Goal: Information Seeking & Learning: Learn about a topic

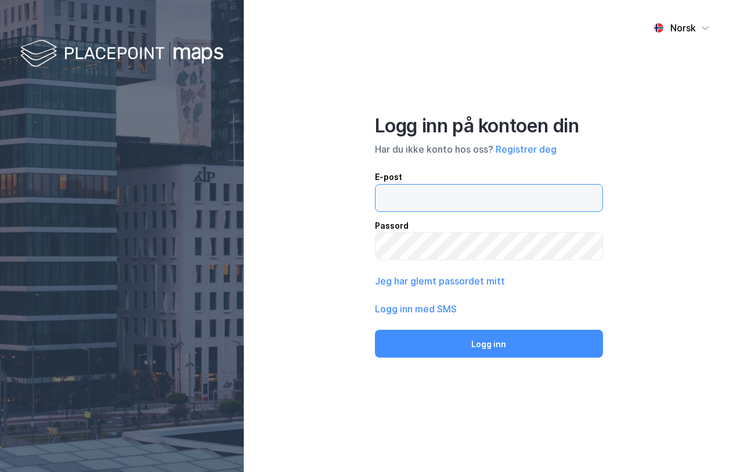
click at [446, 201] on input "email" at bounding box center [488, 197] width 227 height 27
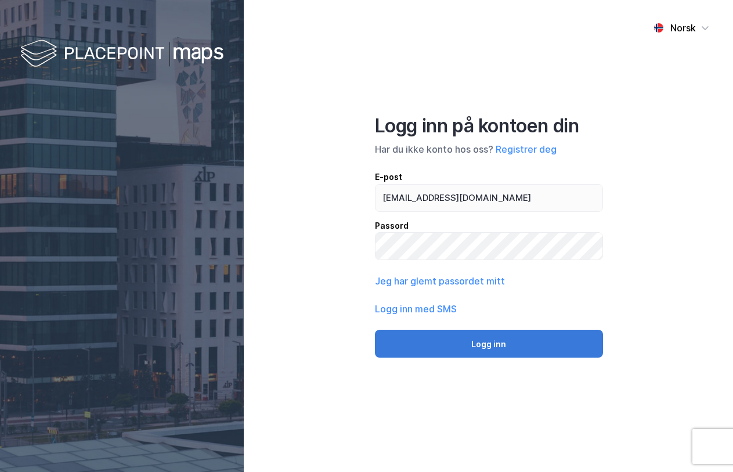
click at [499, 343] on button "Logg inn" at bounding box center [489, 343] width 228 height 28
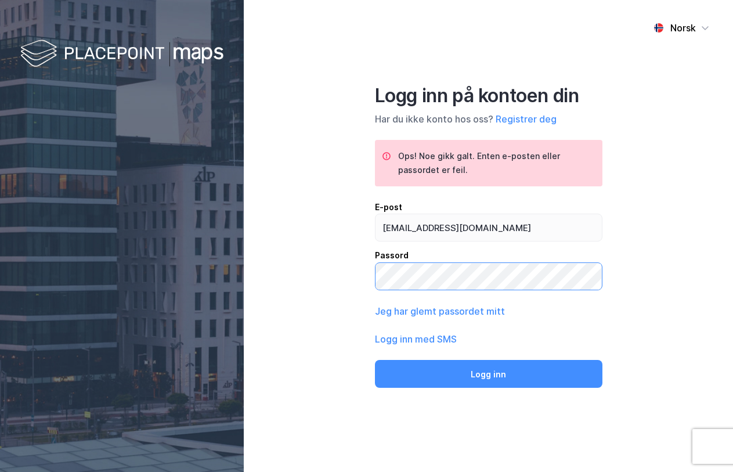
click at [375, 360] on button "Logg inn" at bounding box center [488, 374] width 227 height 28
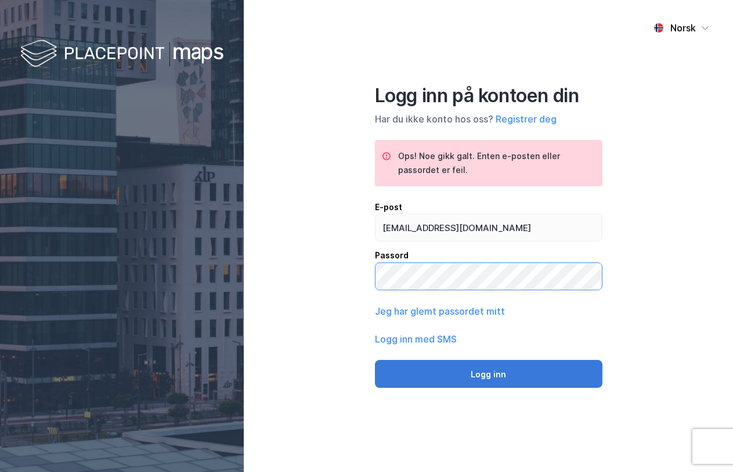
click at [375, 360] on button "Logg inn" at bounding box center [488, 374] width 227 height 28
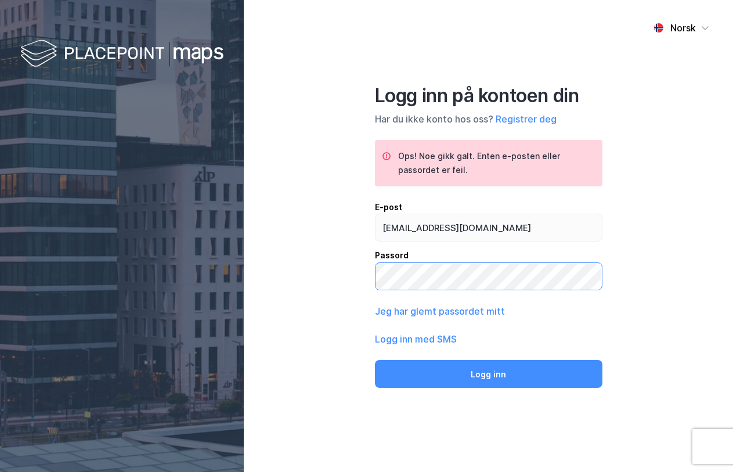
click at [375, 360] on button "Logg inn" at bounding box center [488, 374] width 227 height 28
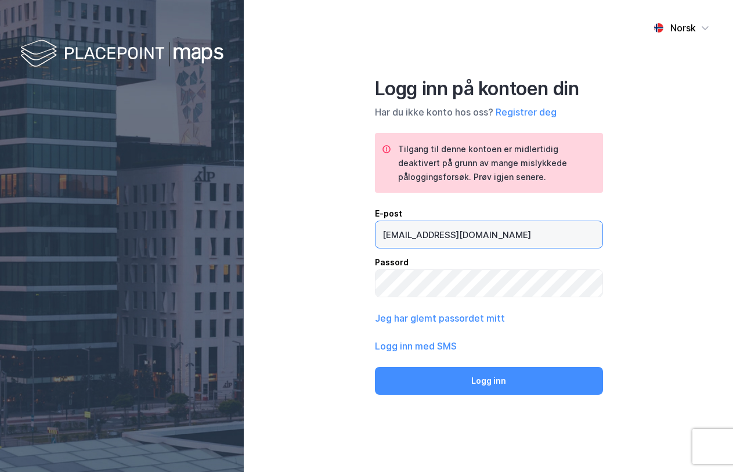
click at [413, 235] on input "htn@kalander.no" at bounding box center [488, 234] width 227 height 27
type input "[EMAIL_ADDRESS][DOMAIN_NAME]"
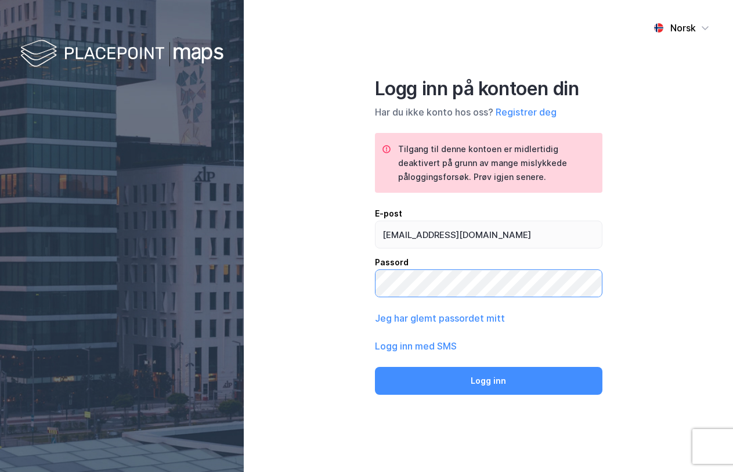
click at [375, 367] on button "Logg inn" at bounding box center [488, 381] width 227 height 28
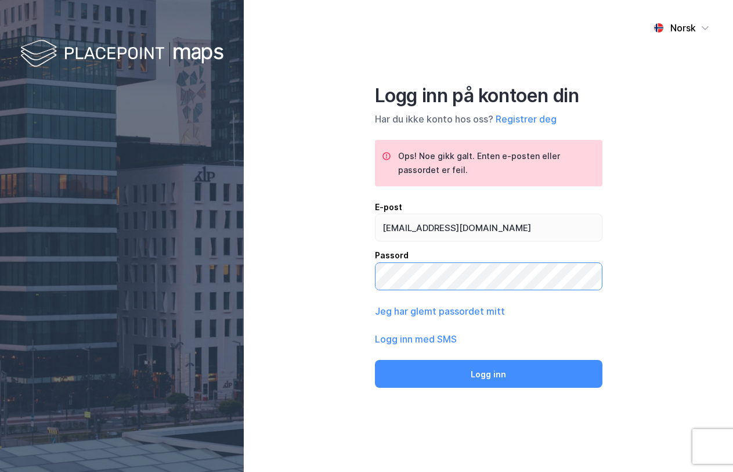
click at [375, 360] on button "Logg inn" at bounding box center [488, 374] width 227 height 28
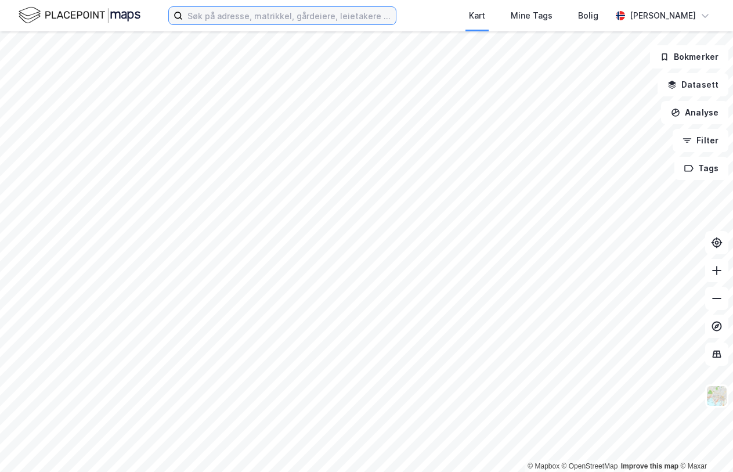
click at [343, 17] on input at bounding box center [289, 15] width 213 height 17
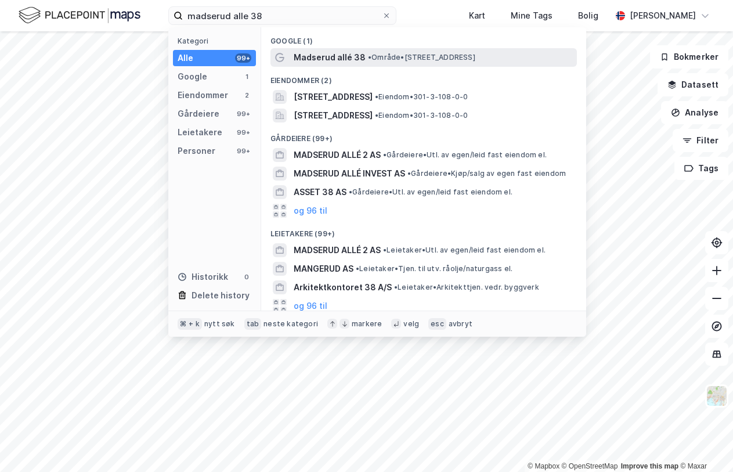
click at [331, 55] on span "Madserud allé 38" at bounding box center [329, 57] width 72 height 14
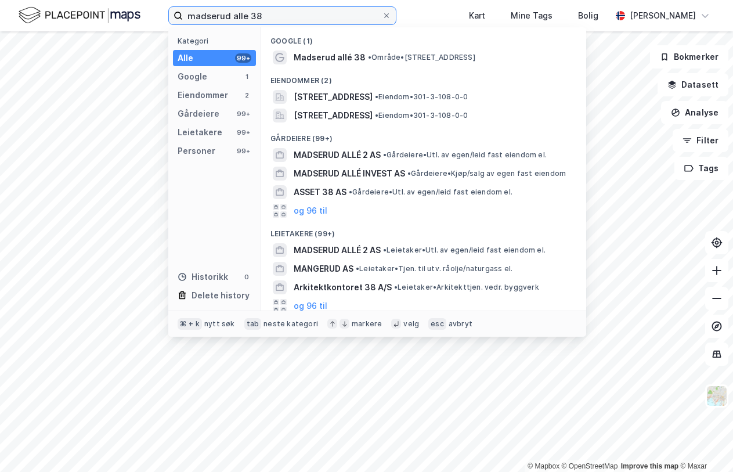
click at [287, 12] on input "madserud alle 38" at bounding box center [282, 15] width 199 height 17
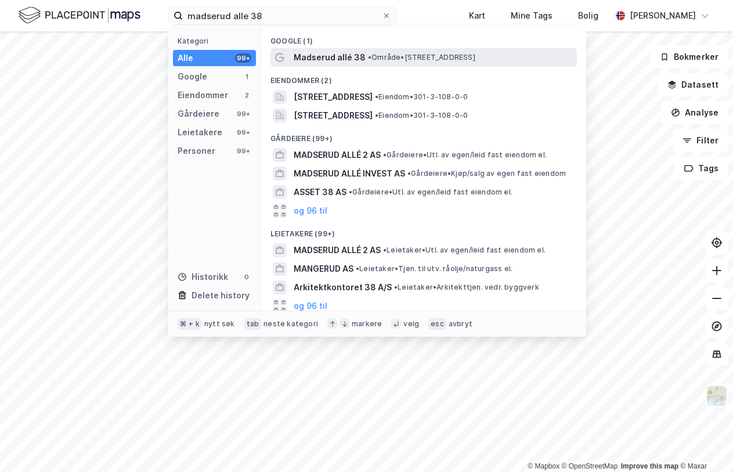
click at [320, 60] on span "Madserud allé 38" at bounding box center [329, 57] width 72 height 14
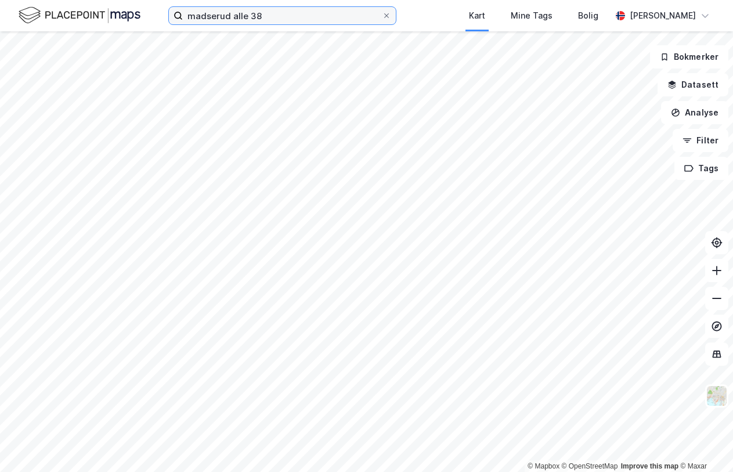
click at [274, 12] on input "madserud alle 38" at bounding box center [282, 15] width 199 height 17
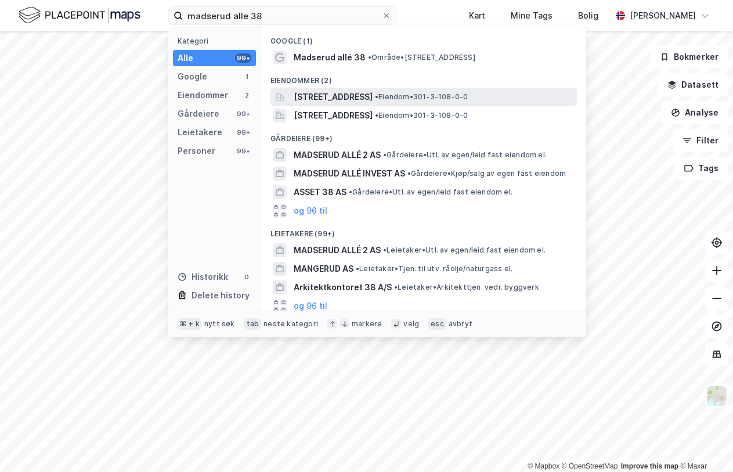
click at [316, 95] on span "[STREET_ADDRESS]" at bounding box center [332, 97] width 79 height 14
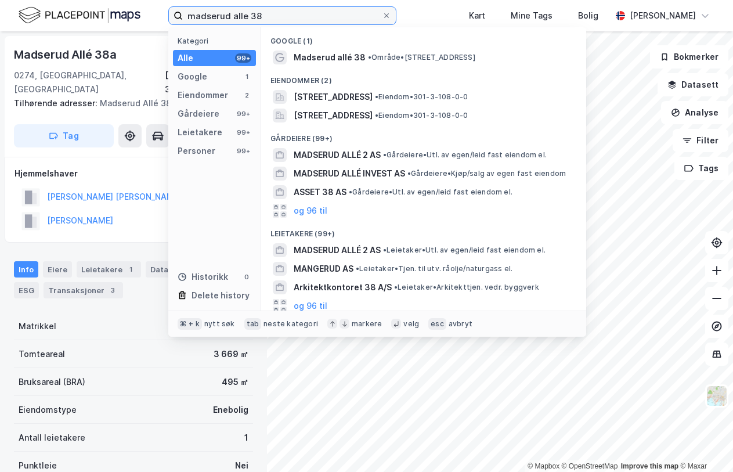
drag, startPoint x: 280, startPoint y: 17, endPoint x: 125, endPoint y: 17, distance: 155.4
click at [183, 17] on input "madserud alle 38" at bounding box center [282, 15] width 199 height 17
paste input "Bjønnliskardet 85"
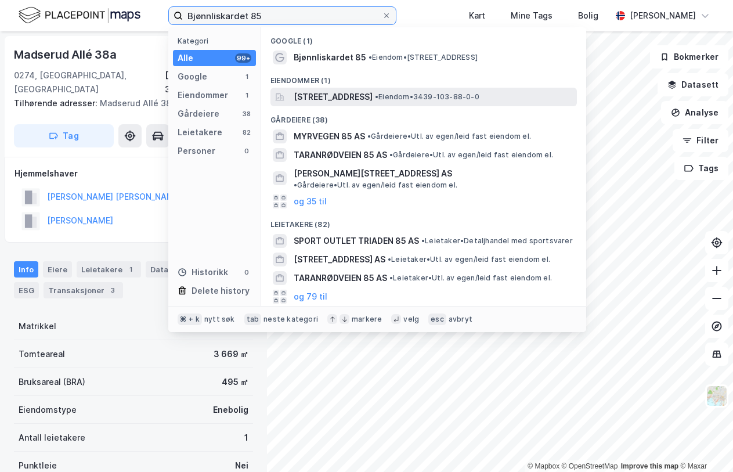
type input "Bjønnliskardet 85"
click at [327, 102] on span "[STREET_ADDRESS]" at bounding box center [332, 97] width 79 height 14
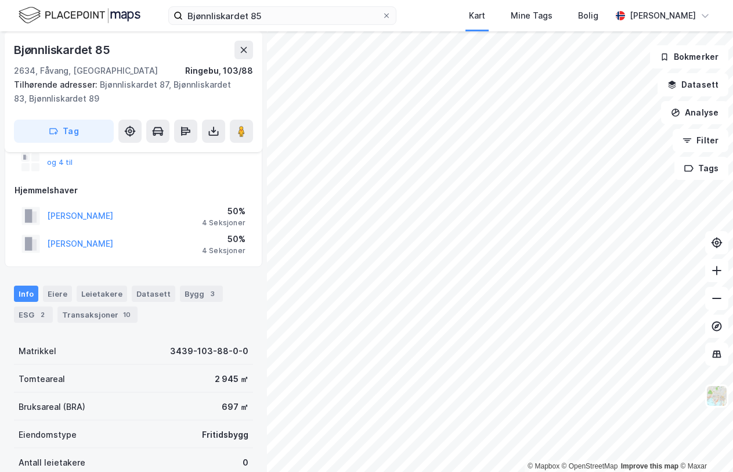
scroll to position [106, 0]
click at [98, 313] on div "Transaksjoner 10" at bounding box center [97, 314] width 80 height 16
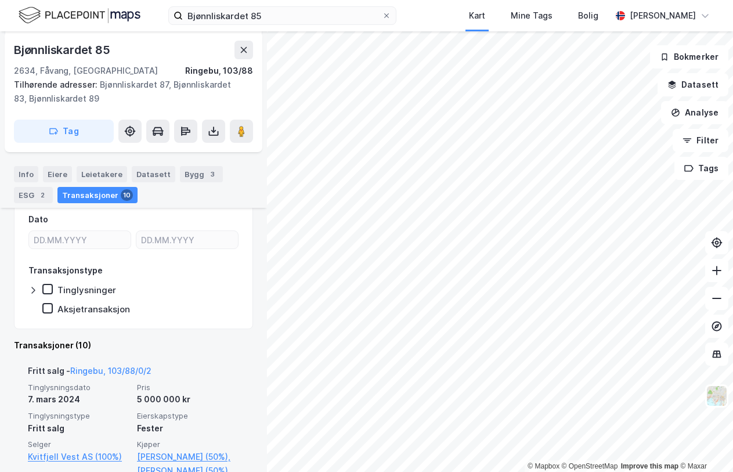
scroll to position [288, 0]
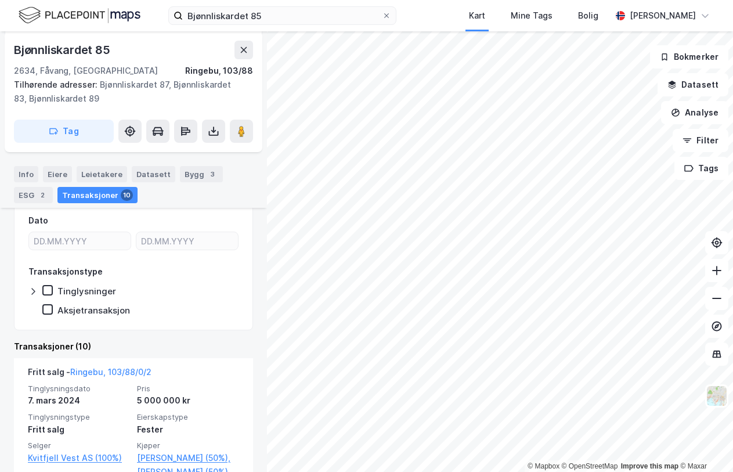
click at [53, 310] on div "Aksjetransaksjon" at bounding box center [86, 310] width 88 height 12
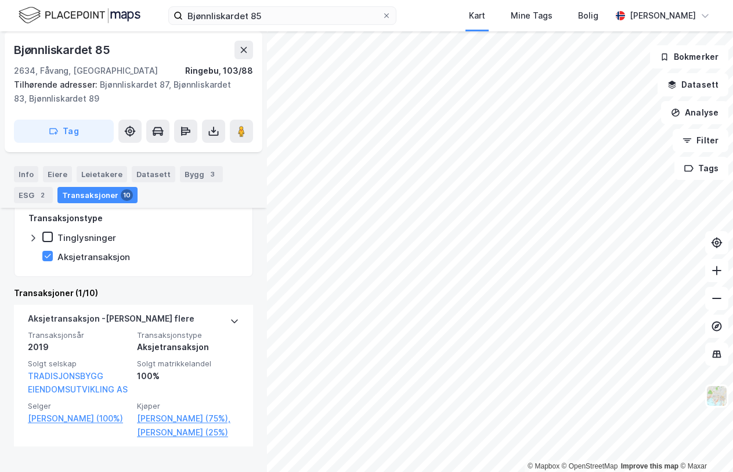
scroll to position [343, 0]
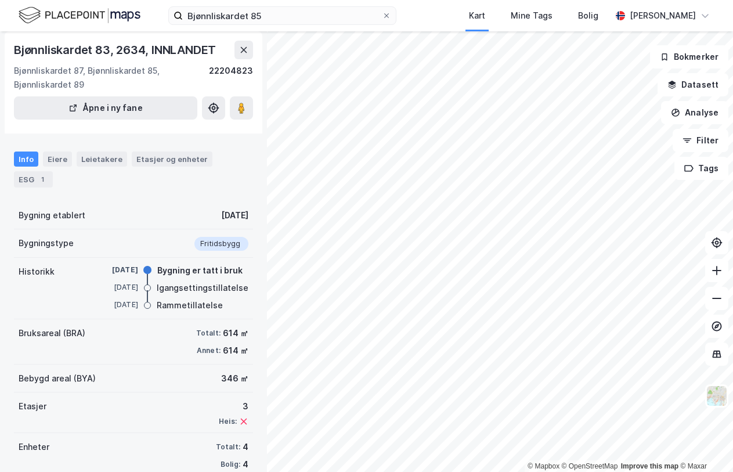
scroll to position [39, 0]
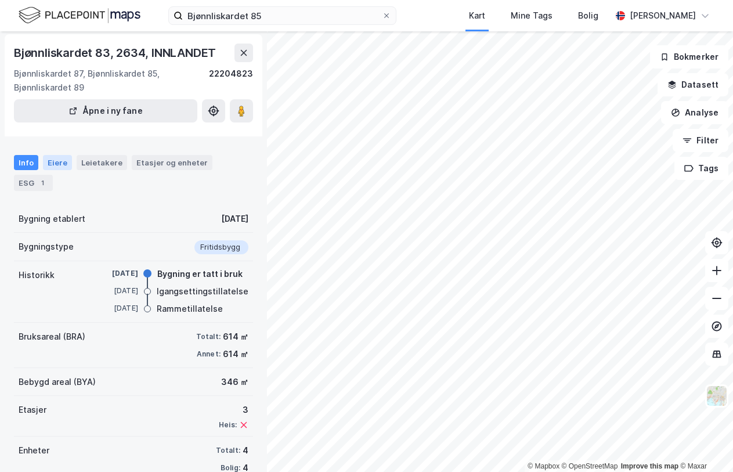
click at [52, 163] on div "Eiere" at bounding box center [57, 162] width 29 height 15
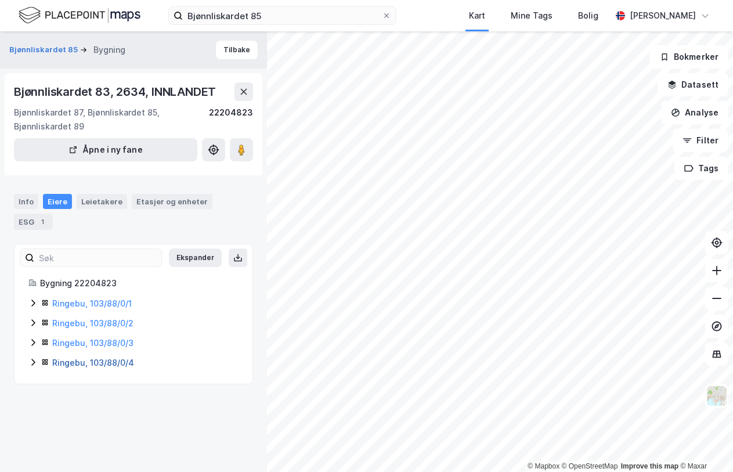
click at [111, 357] on link "Ringebu, 103/88/0/4" at bounding box center [93, 362] width 82 height 10
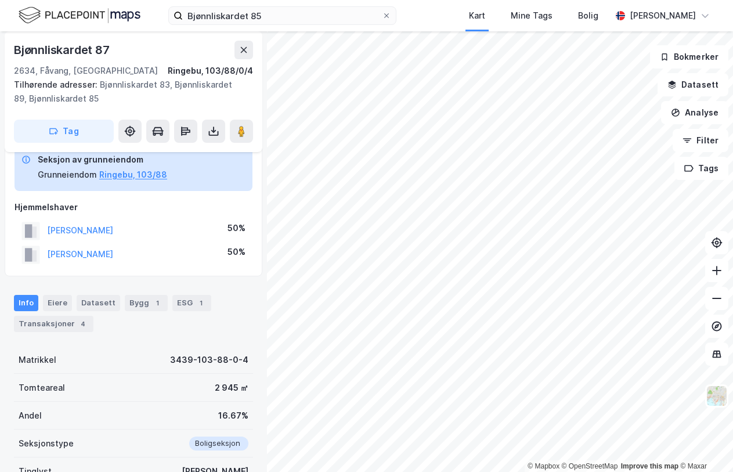
scroll to position [69, 0]
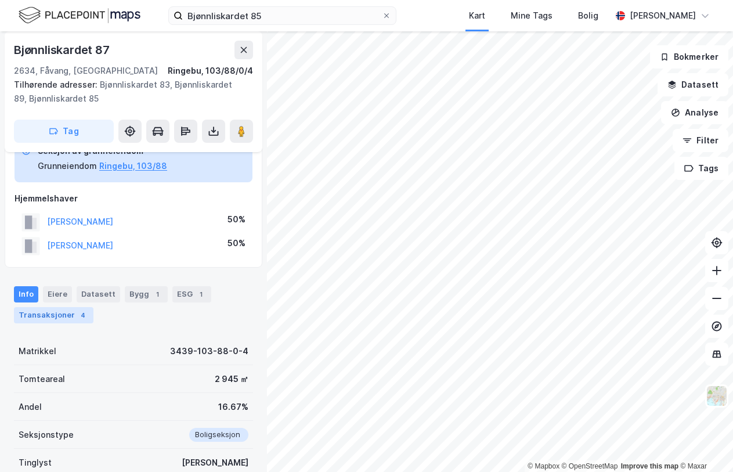
click at [53, 317] on div "Transaksjoner 4" at bounding box center [53, 315] width 79 height 16
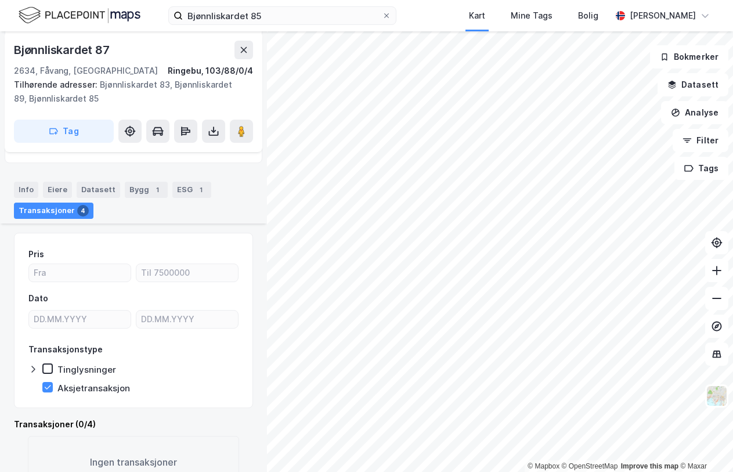
scroll to position [204, 0]
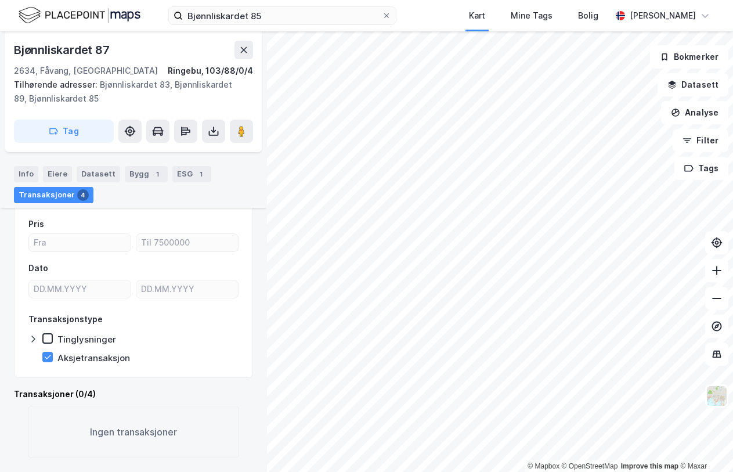
click at [48, 400] on div "Transaksjoner (0/4)" at bounding box center [133, 394] width 239 height 14
click at [48, 396] on div "Transaksjoner (0/4)" at bounding box center [133, 394] width 239 height 14
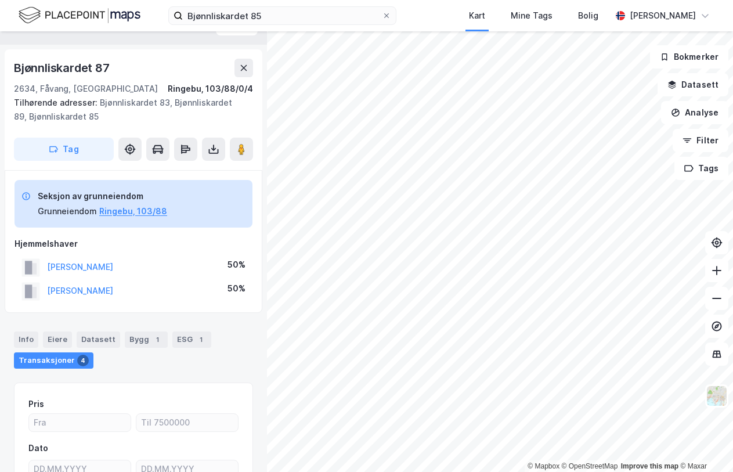
scroll to position [0, 0]
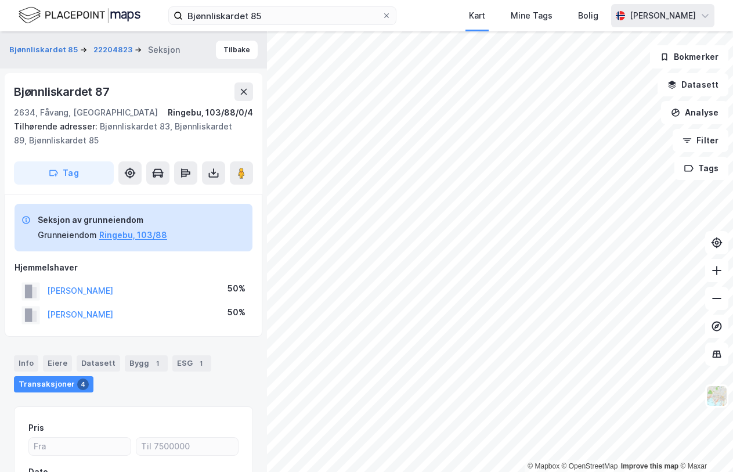
click at [701, 17] on icon at bounding box center [704, 15] width 9 height 9
click at [699, 17] on div "[PERSON_NAME]" at bounding box center [662, 15] width 103 height 23
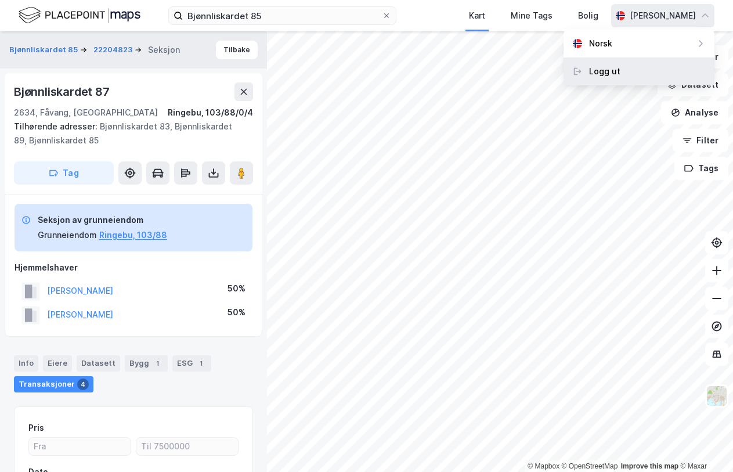
click at [632, 66] on div "Logg ut" at bounding box center [638, 71] width 151 height 28
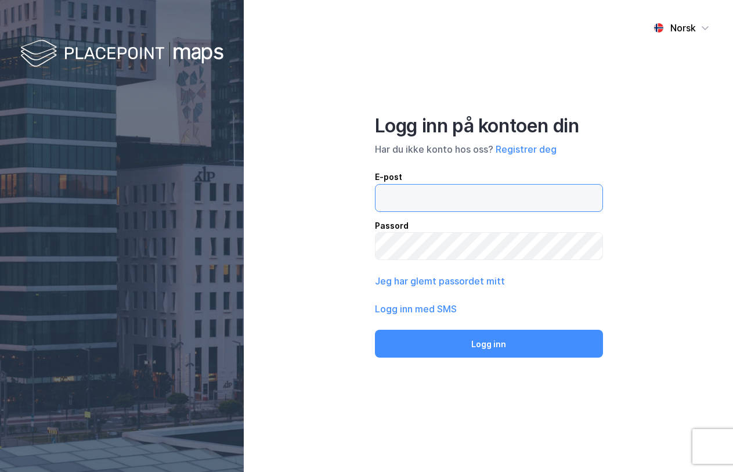
click at [432, 198] on input "email" at bounding box center [488, 197] width 227 height 27
type input "[EMAIL_ADDRESS][DOMAIN_NAME]"
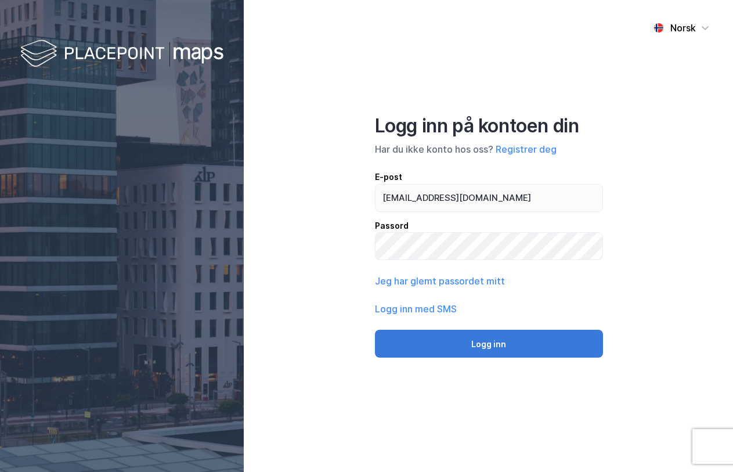
click at [495, 344] on button "Logg inn" at bounding box center [489, 343] width 228 height 28
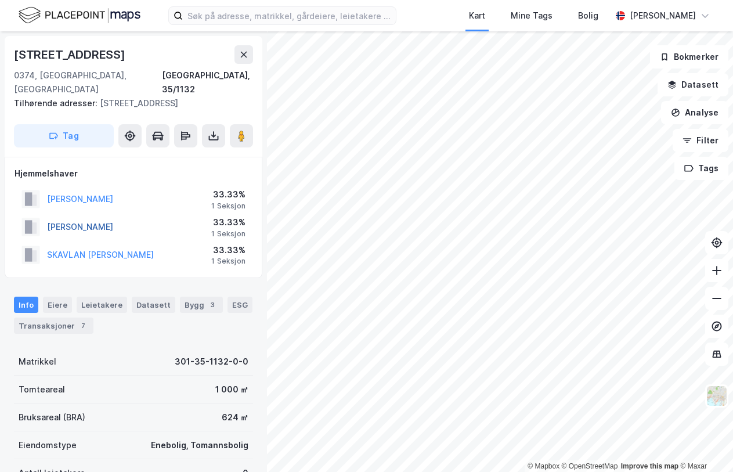
click at [0, 0] on button "[PERSON_NAME]" at bounding box center [0, 0] width 0 height 0
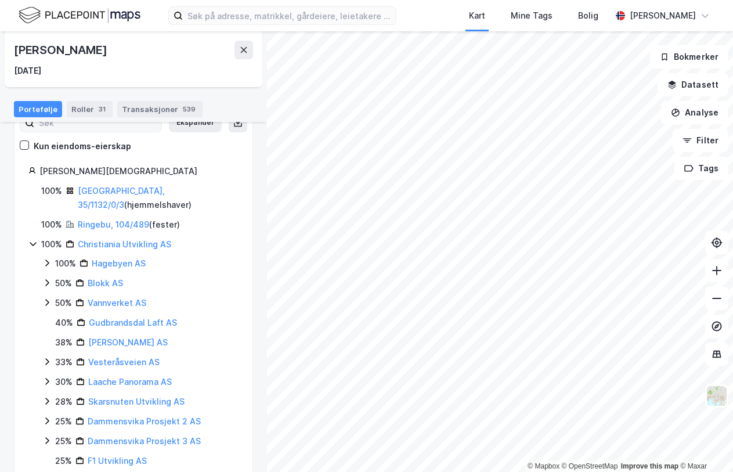
scroll to position [133, 0]
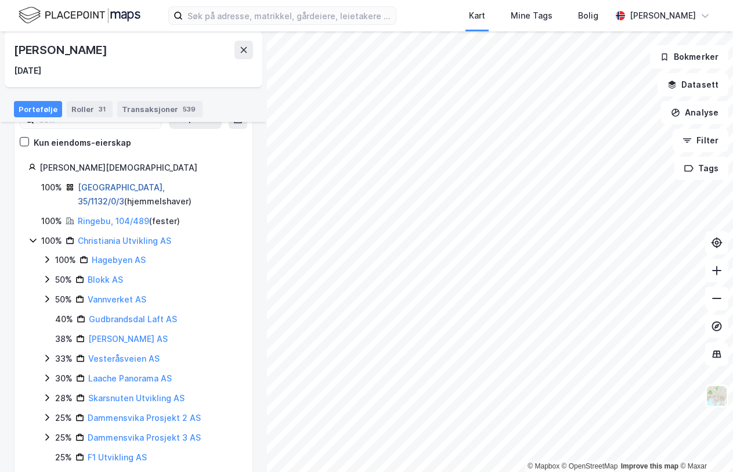
click at [129, 188] on link "[GEOGRAPHIC_DATA], 35/1132/0/3" at bounding box center [121, 194] width 87 height 24
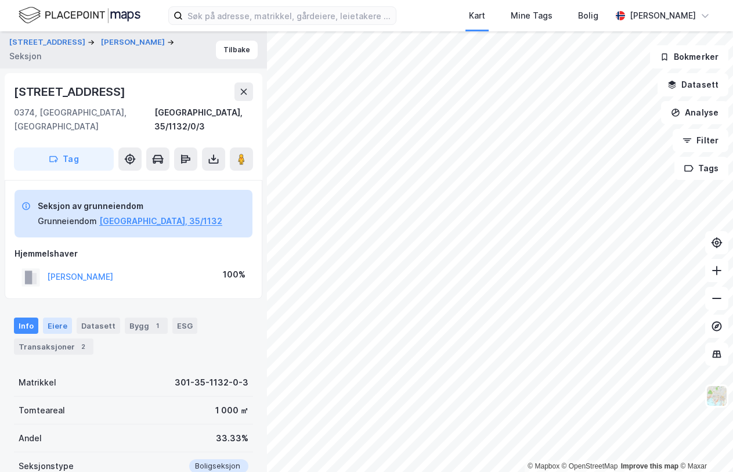
click at [59, 317] on div "Eiere" at bounding box center [57, 325] width 29 height 16
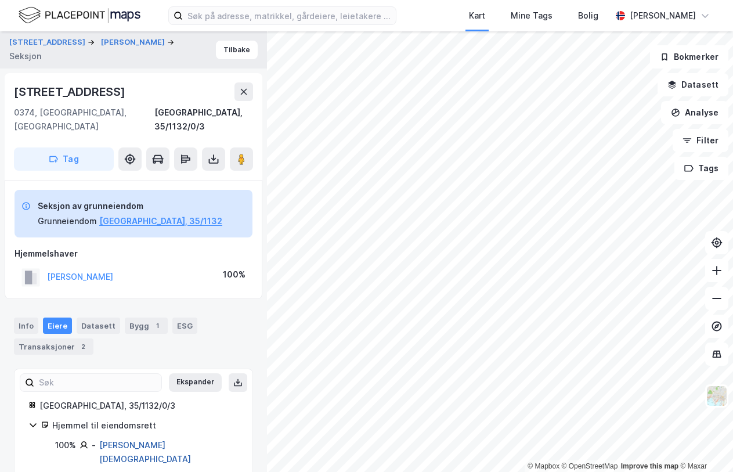
click at [118, 440] on link "[PERSON_NAME][DEMOGRAPHIC_DATA]" at bounding box center [145, 452] width 92 height 24
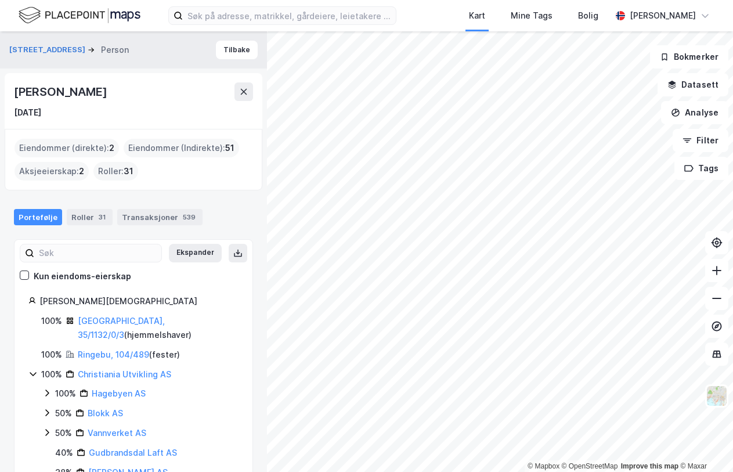
click at [66, 151] on div "Eiendommer (direkte) : 2" at bounding box center [67, 148] width 104 height 19
click at [88, 144] on div "Eiendommer (direkte) : 2" at bounding box center [67, 148] width 104 height 19
click at [94, 153] on div "Eiendommer (direkte) : 2" at bounding box center [67, 148] width 104 height 19
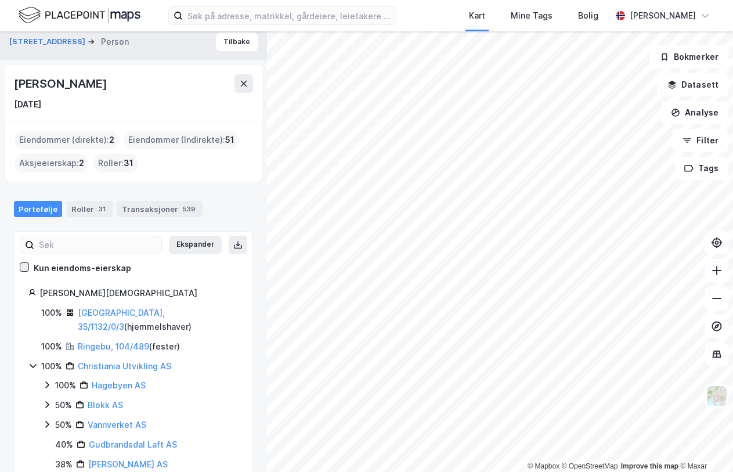
click at [27, 269] on icon at bounding box center [24, 267] width 8 height 8
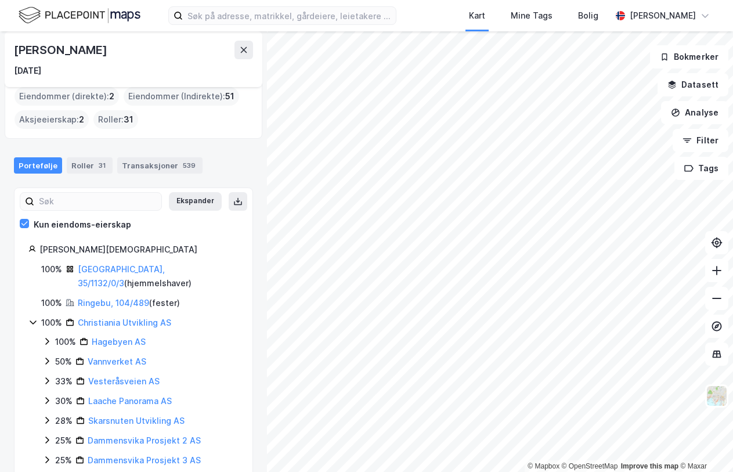
scroll to position [55, 0]
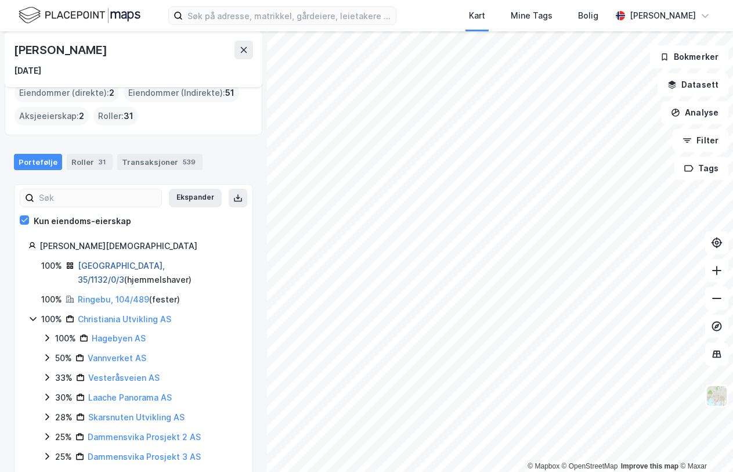
click at [116, 266] on link "[GEOGRAPHIC_DATA], 35/1132/0/3" at bounding box center [121, 272] width 87 height 24
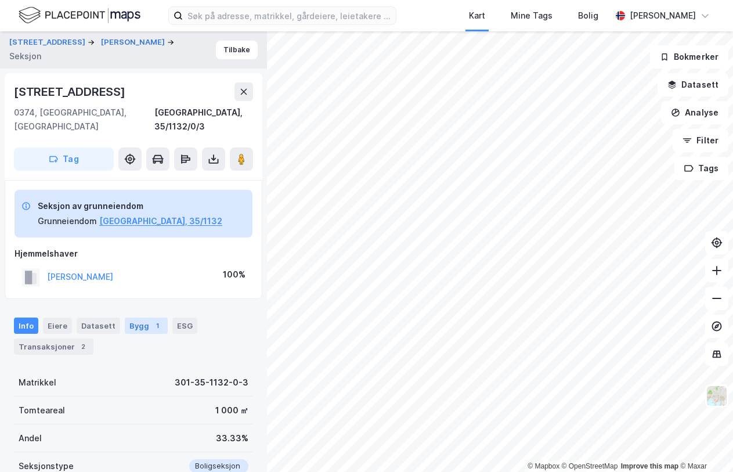
click at [140, 317] on div "Bygg 1" at bounding box center [146, 325] width 43 height 16
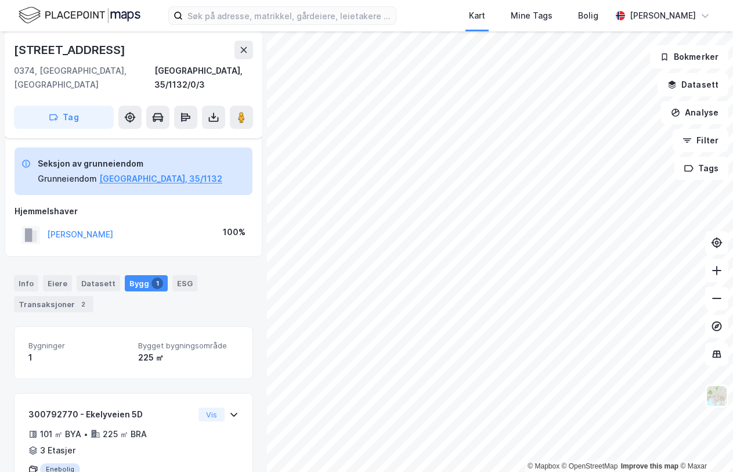
scroll to position [42, 0]
click at [151, 351] on div "225 ㎡" at bounding box center [188, 358] width 100 height 14
click at [68, 296] on div "Transaksjoner 2" at bounding box center [53, 304] width 79 height 16
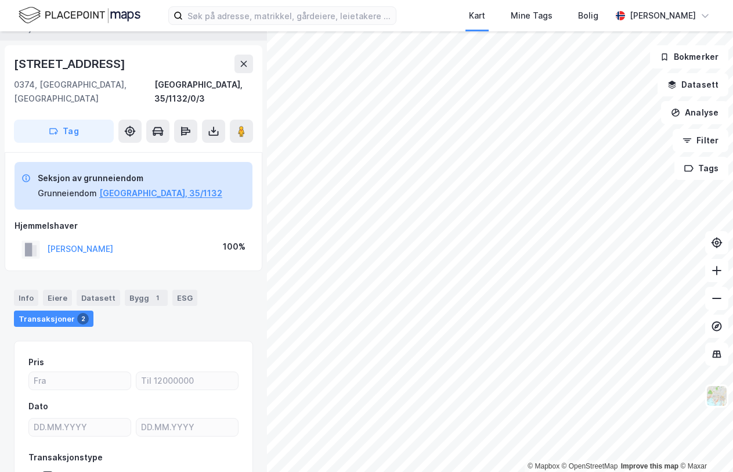
scroll to position [28, 0]
click at [85, 289] on div "Datasett" at bounding box center [99, 297] width 44 height 16
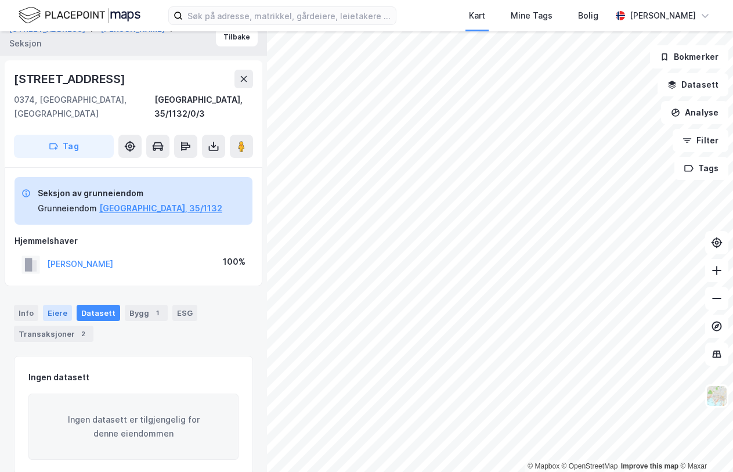
click at [63, 305] on div "Eiere" at bounding box center [57, 313] width 29 height 16
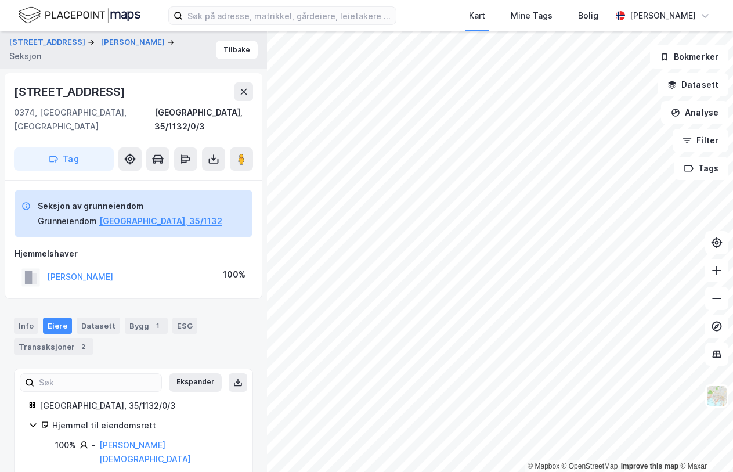
click at [97, 418] on div "Hjemmel til eiendomsrett" at bounding box center [145, 425] width 186 height 14
click at [115, 440] on link "[PERSON_NAME][DEMOGRAPHIC_DATA]" at bounding box center [145, 452] width 92 height 24
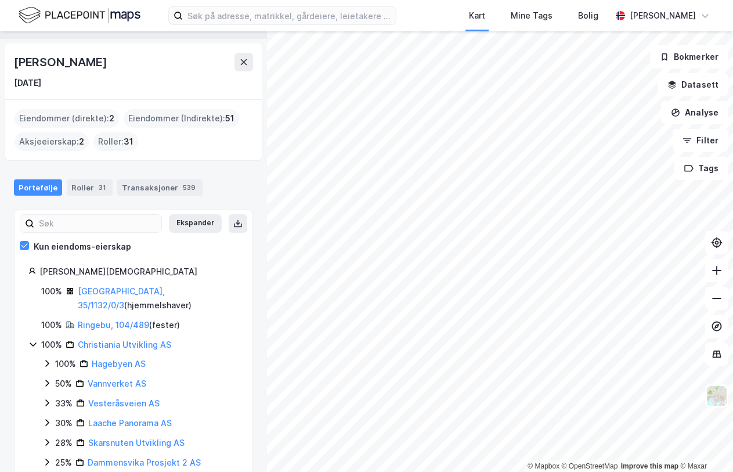
scroll to position [31, 0]
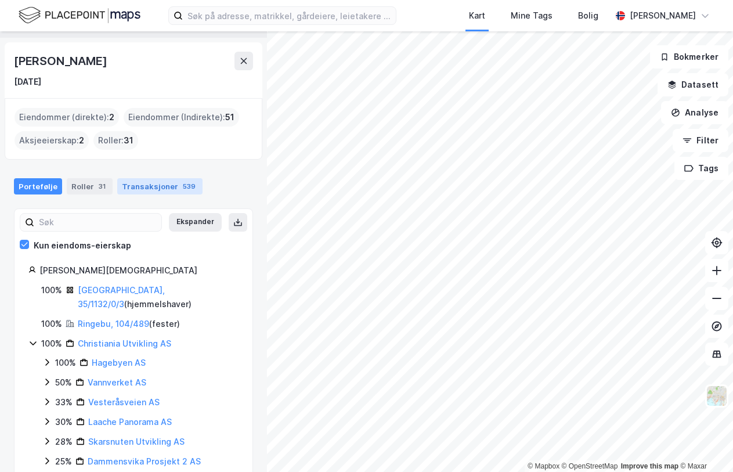
click at [153, 190] on div "Transaksjoner 539" at bounding box center [159, 186] width 85 height 16
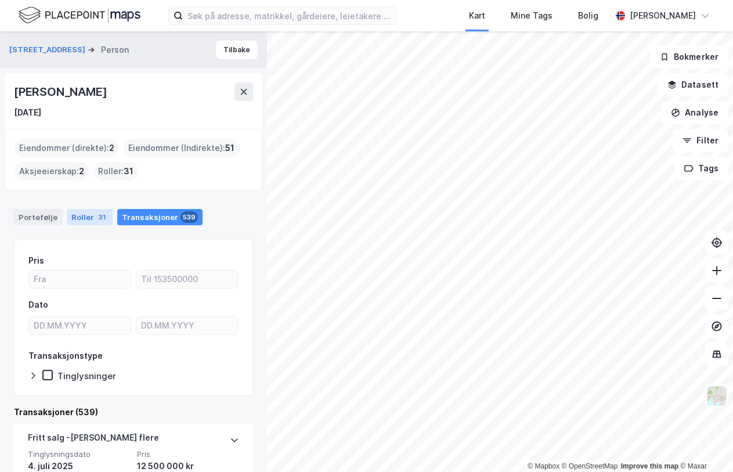
click at [84, 216] on div "Roller 31" at bounding box center [90, 217] width 46 height 16
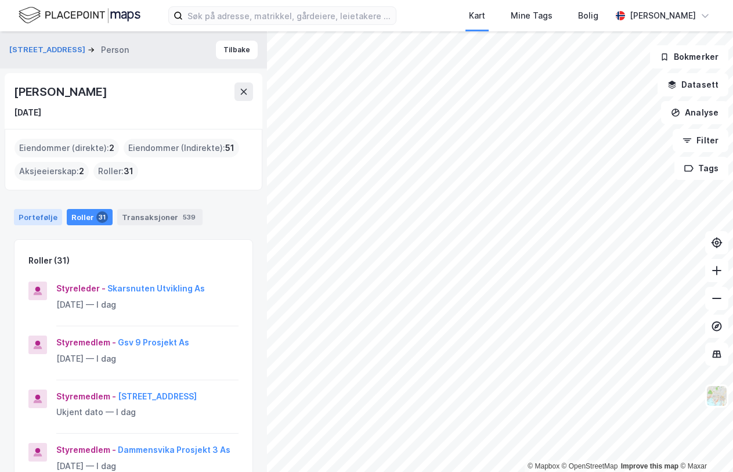
click at [44, 216] on div "Portefølje" at bounding box center [38, 217] width 48 height 16
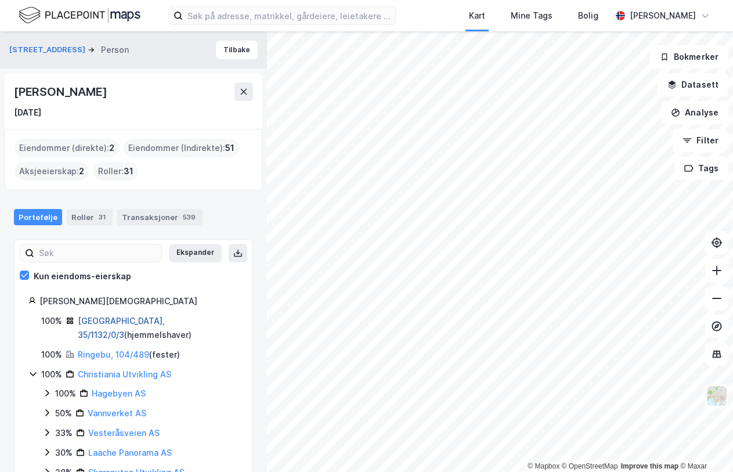
click at [116, 321] on link "[GEOGRAPHIC_DATA], 35/1132/0/3" at bounding box center [121, 328] width 87 height 24
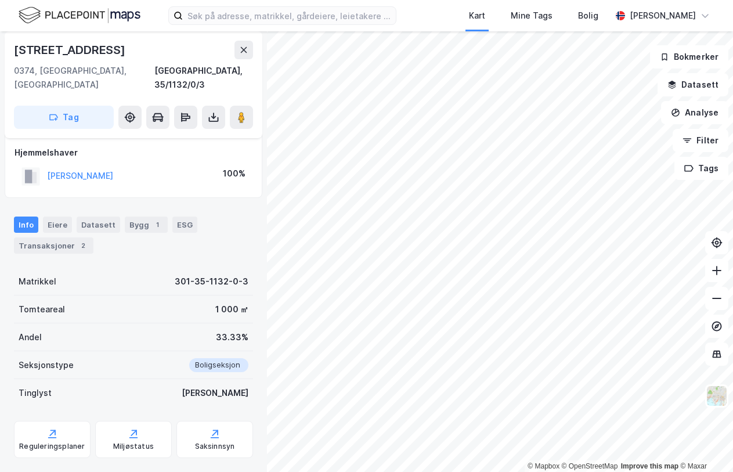
scroll to position [109, 0]
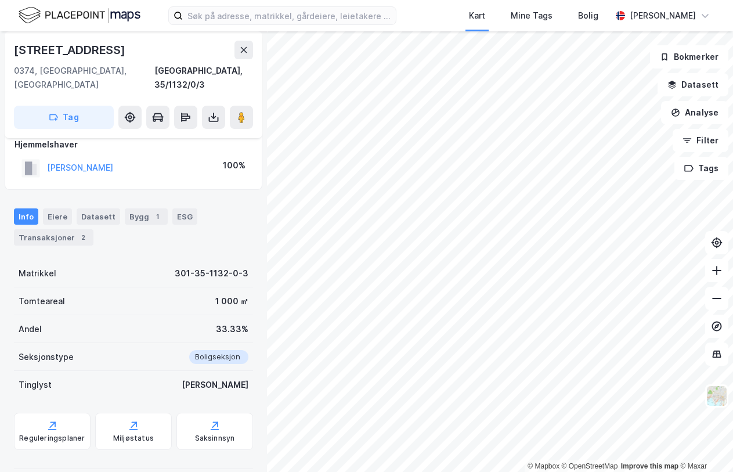
click at [82, 161] on div "[PERSON_NAME]" at bounding box center [80, 168] width 66 height 14
click at [137, 208] on div "Bygg 1" at bounding box center [146, 216] width 43 height 16
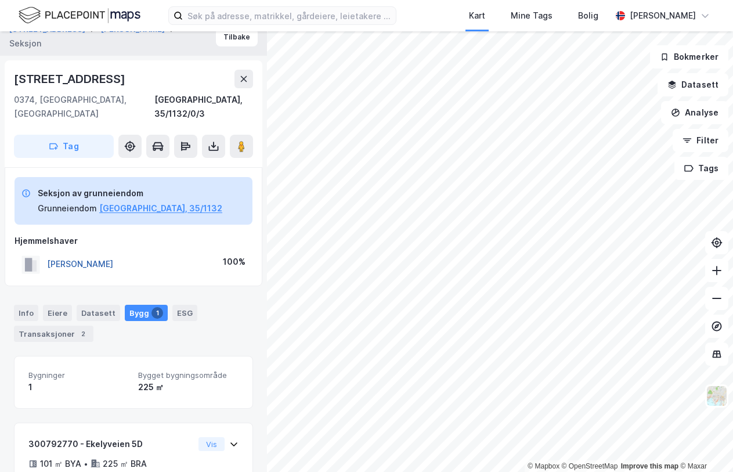
click at [0, 0] on button "[PERSON_NAME]" at bounding box center [0, 0] width 0 height 0
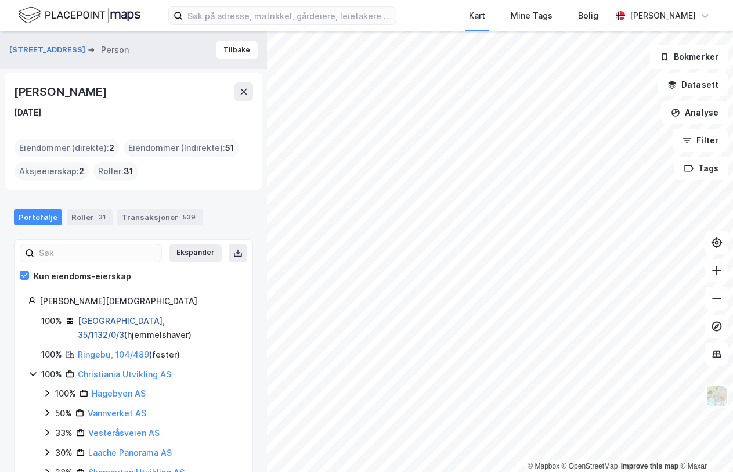
click at [125, 324] on link "[GEOGRAPHIC_DATA], 35/1132/0/3" at bounding box center [121, 328] width 87 height 24
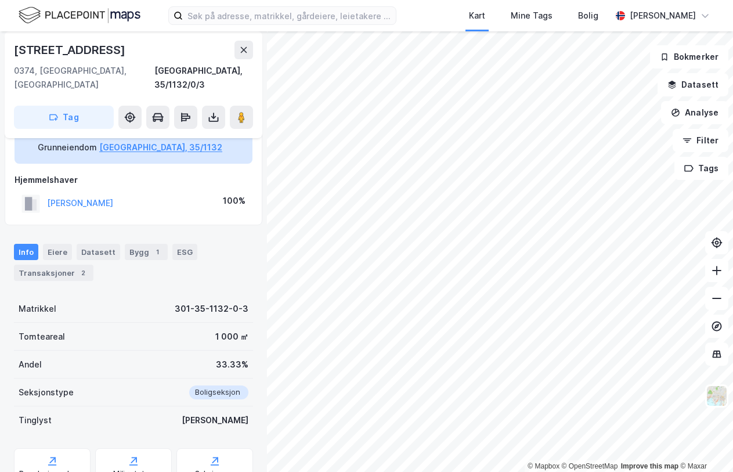
scroll to position [110, 0]
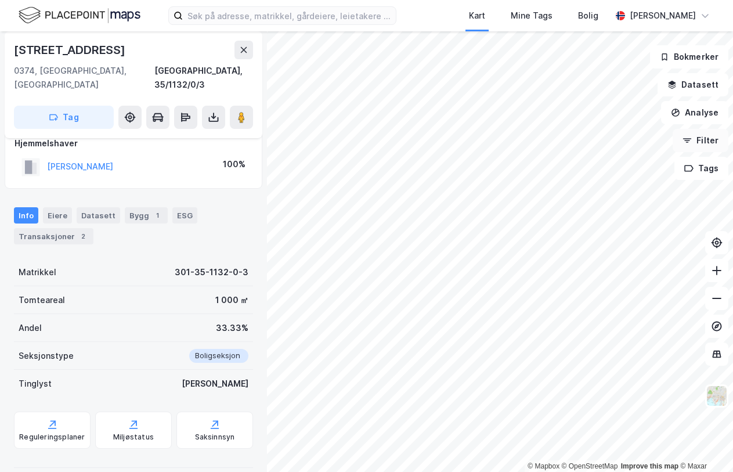
click at [709, 142] on button "Filter" at bounding box center [700, 140] width 56 height 23
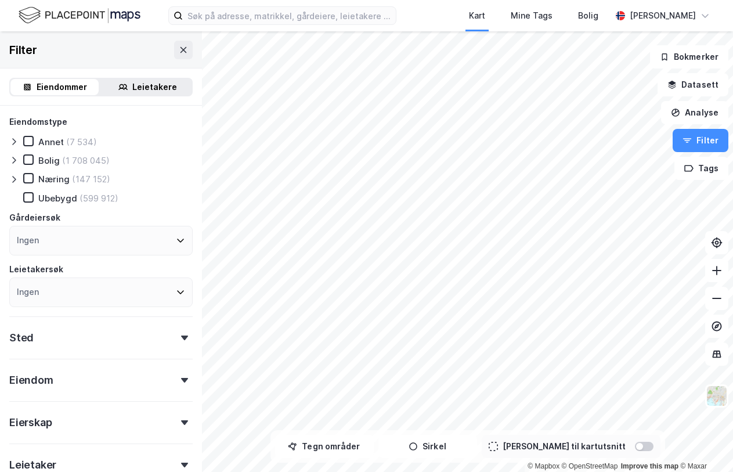
scroll to position [114, 0]
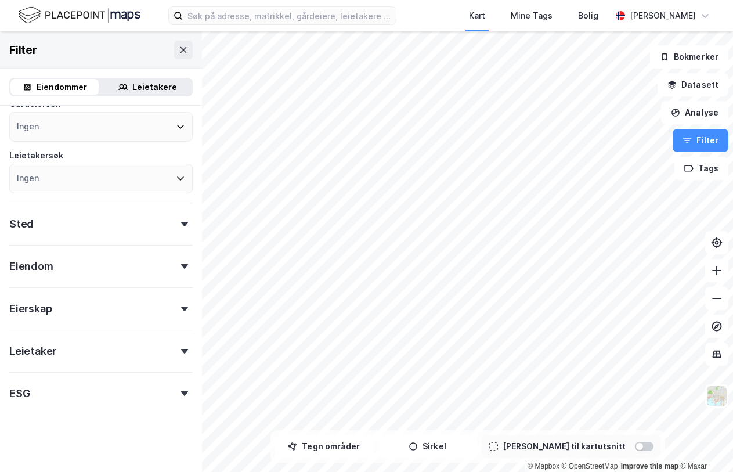
click at [182, 268] on div "Eiendom" at bounding box center [100, 261] width 183 height 33
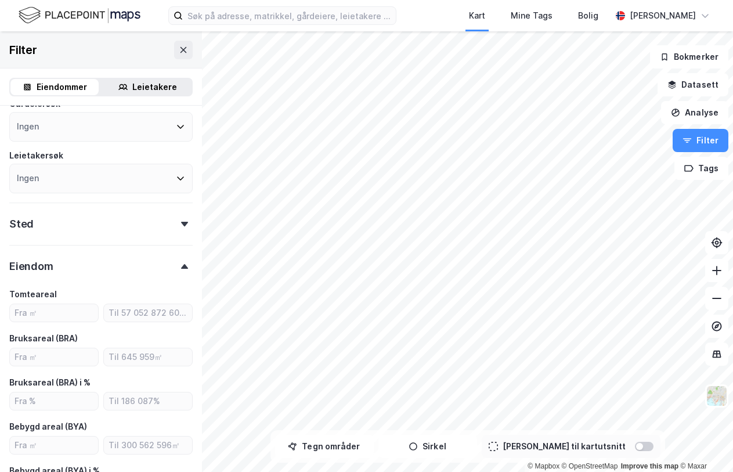
click at [182, 267] on icon at bounding box center [184, 266] width 7 height 5
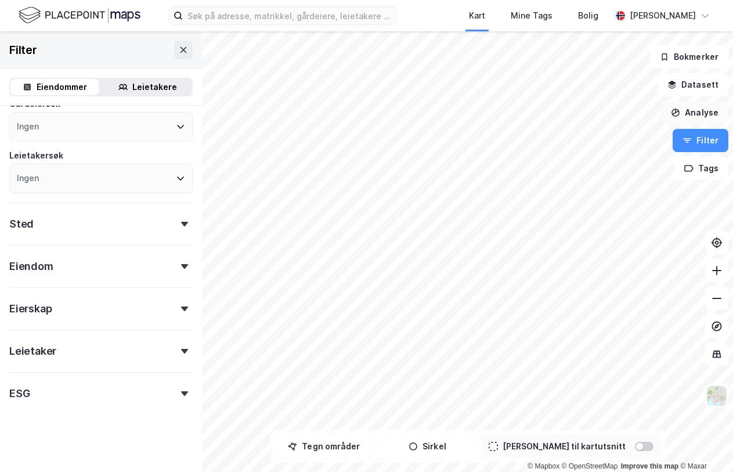
click at [690, 115] on button "Analyse" at bounding box center [694, 112] width 67 height 23
click at [697, 113] on button "Analyse" at bounding box center [694, 112] width 67 height 23
click at [186, 52] on icon at bounding box center [183, 49] width 6 height 6
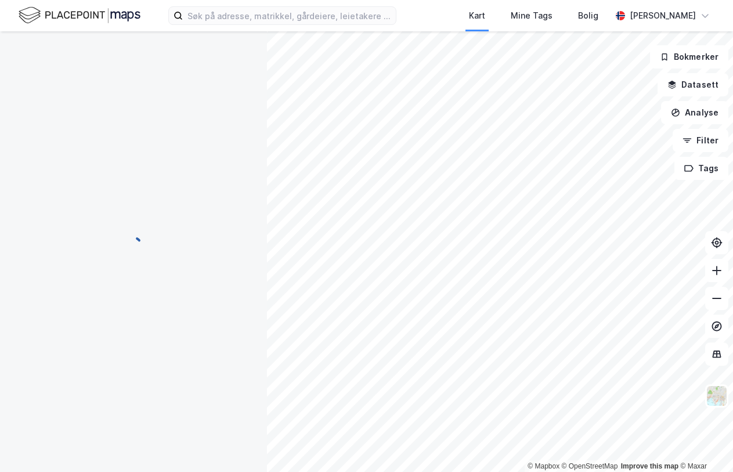
scroll to position [110, 0]
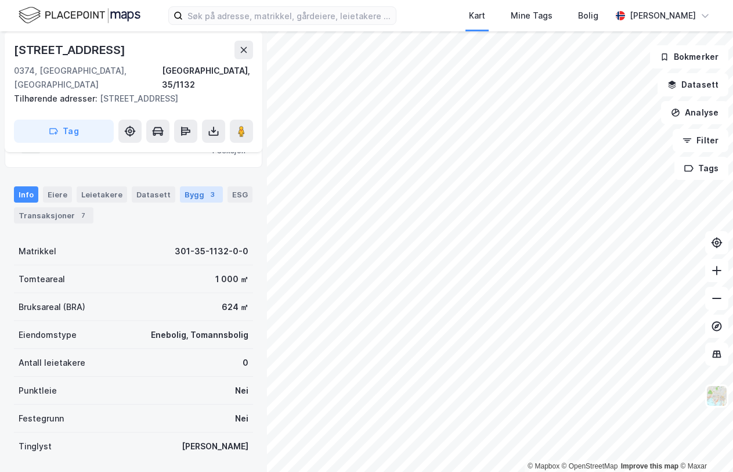
click at [189, 186] on div "Bygg 3" at bounding box center [201, 194] width 43 height 16
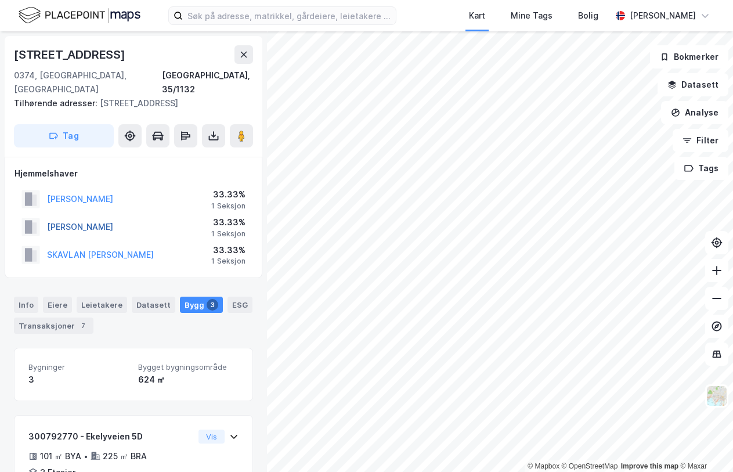
click at [0, 0] on button "[PERSON_NAME]" at bounding box center [0, 0] width 0 height 0
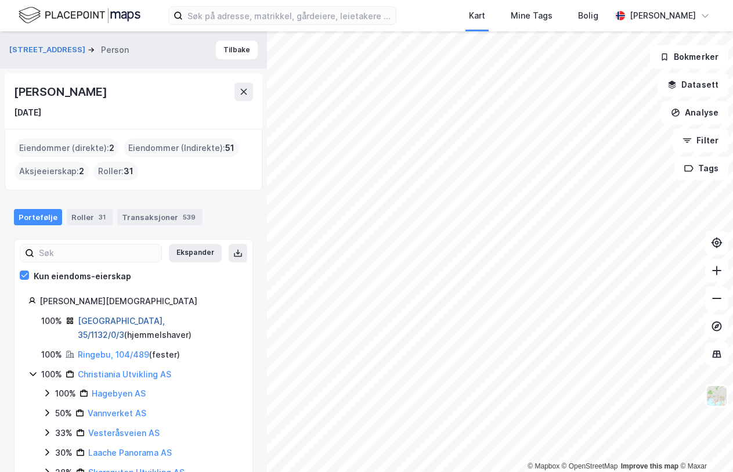
click at [117, 322] on link "[GEOGRAPHIC_DATA], 35/1132/0/3" at bounding box center [121, 328] width 87 height 24
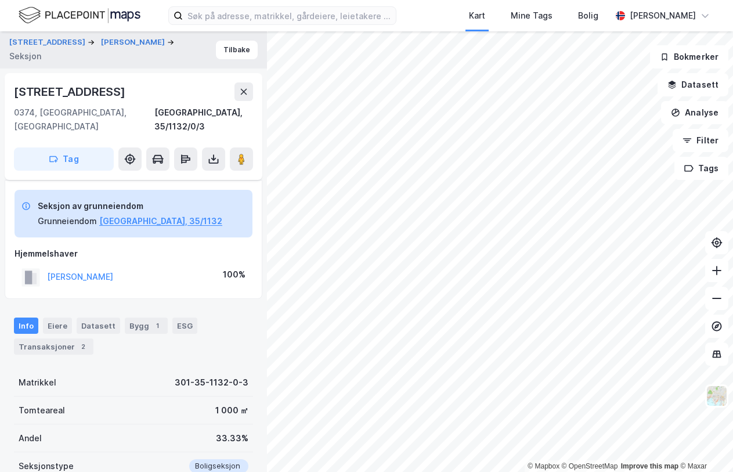
scroll to position [110, 0]
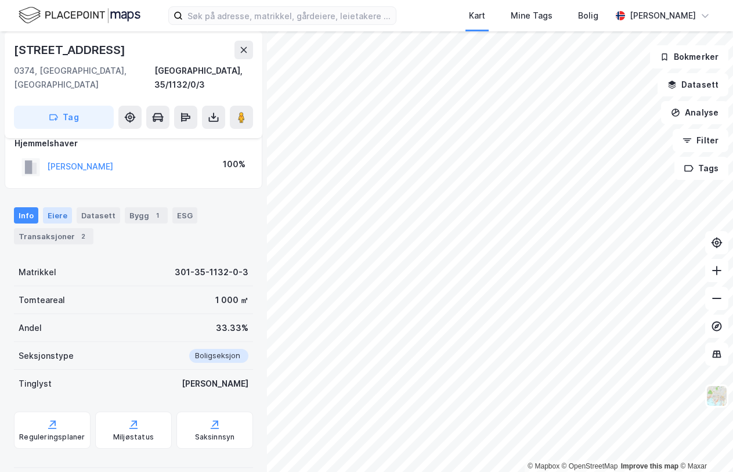
click at [57, 207] on div "Eiere" at bounding box center [57, 215] width 29 height 16
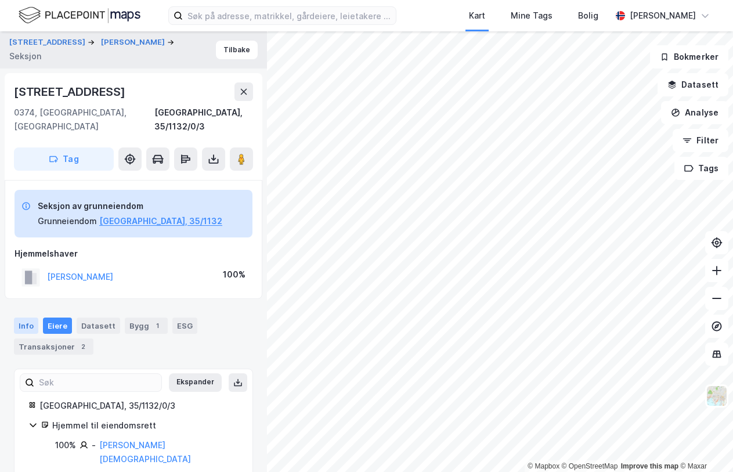
click at [25, 317] on div "Info" at bounding box center [26, 325] width 24 height 16
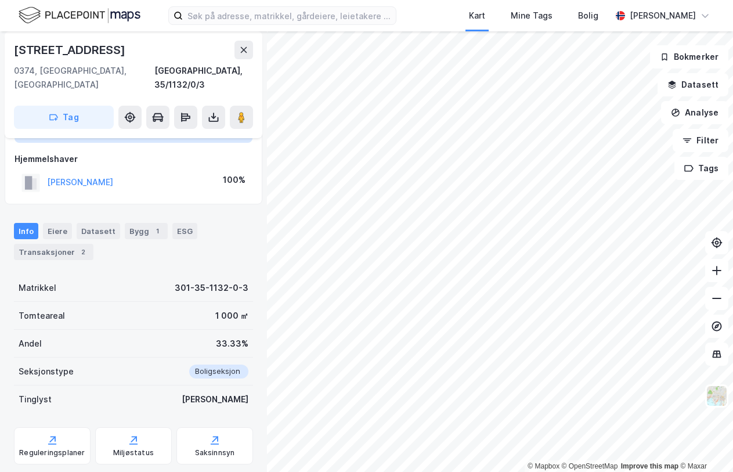
scroll to position [110, 0]
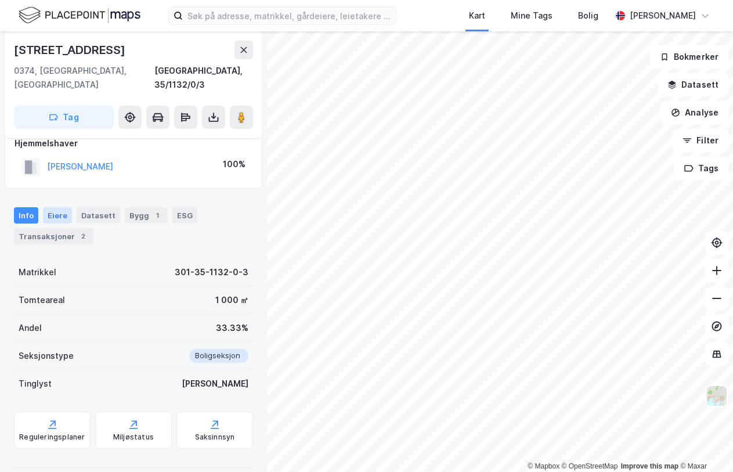
click at [52, 207] on div "Eiere" at bounding box center [57, 215] width 29 height 16
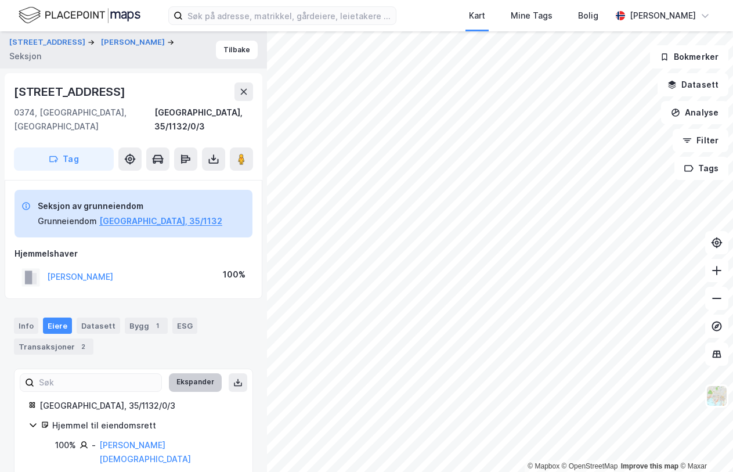
click at [180, 373] on button "Ekspander" at bounding box center [195, 382] width 53 height 19
click at [194, 373] on button "Minimer" at bounding box center [200, 382] width 44 height 19
click at [194, 373] on button "Ekspander" at bounding box center [195, 382] width 53 height 19
click at [98, 317] on div "Datasett" at bounding box center [99, 325] width 44 height 16
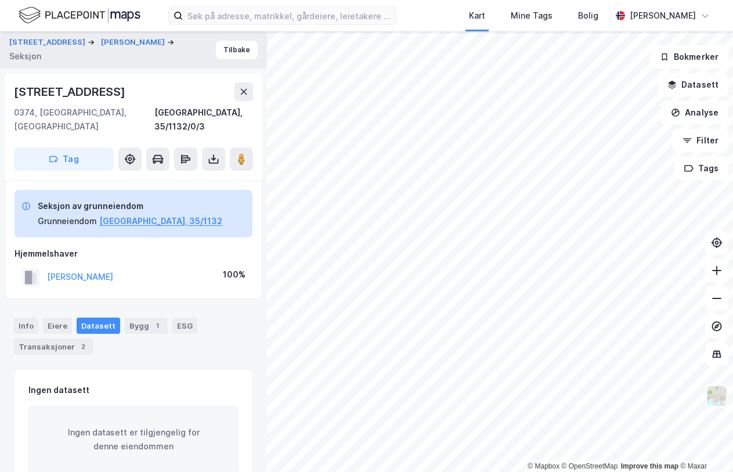
scroll to position [15, 0]
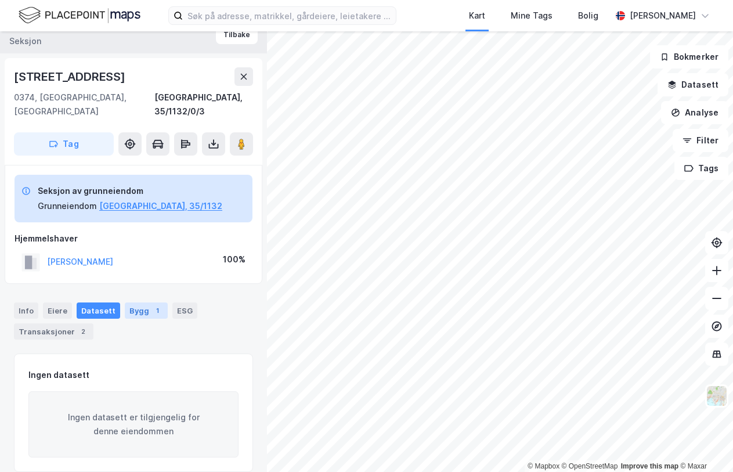
click at [140, 302] on div "Bygg 1" at bounding box center [146, 310] width 43 height 16
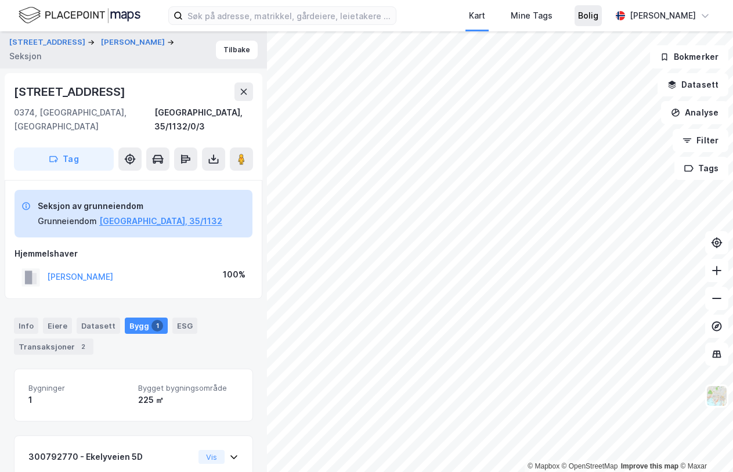
click at [578, 17] on div "Bolig" at bounding box center [588, 16] width 20 height 14
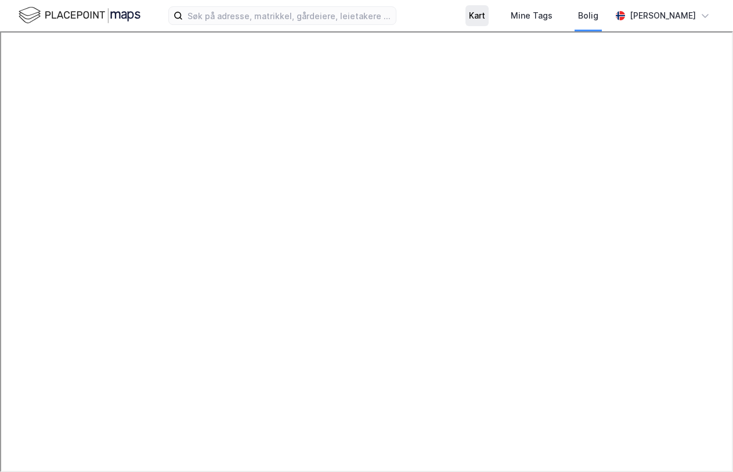
click at [465, 9] on div "Kart" at bounding box center [476, 15] width 23 height 21
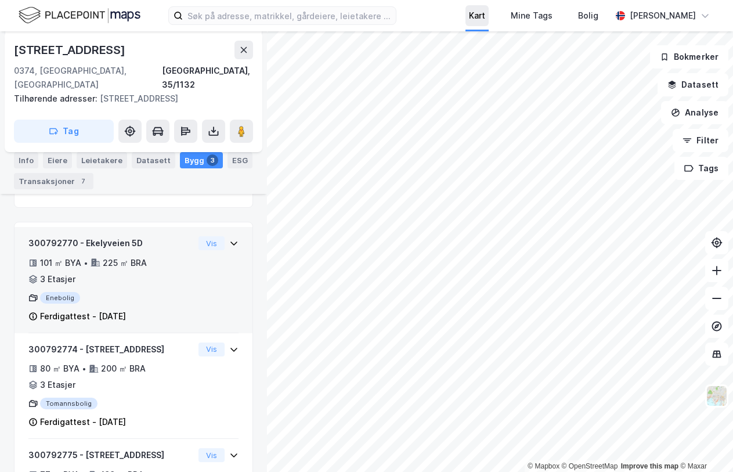
scroll to position [207, 0]
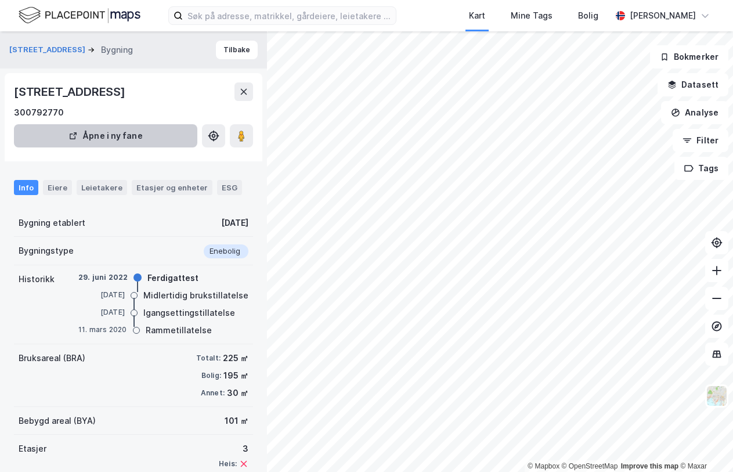
click at [149, 132] on button "Åpne i ny fane" at bounding box center [105, 135] width 183 height 23
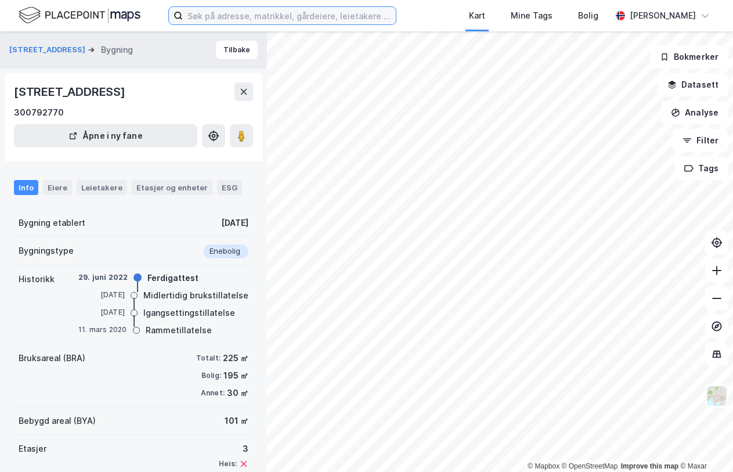
click at [281, 19] on input at bounding box center [289, 15] width 213 height 17
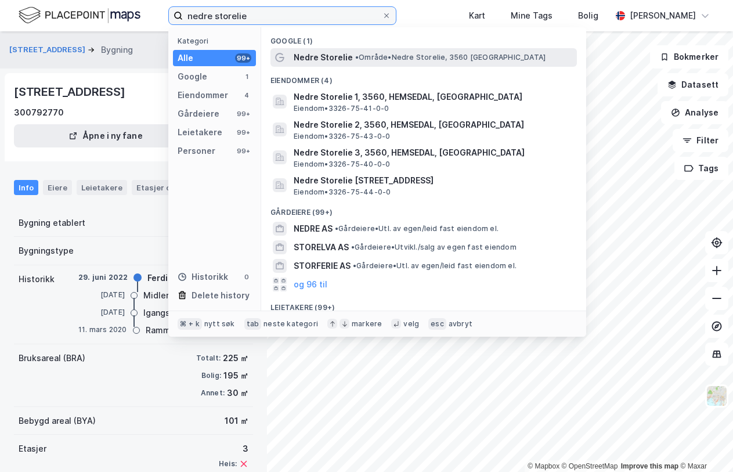
type input "nedre storelie"
click at [343, 58] on span "Nedre Storelie" at bounding box center [322, 57] width 59 height 14
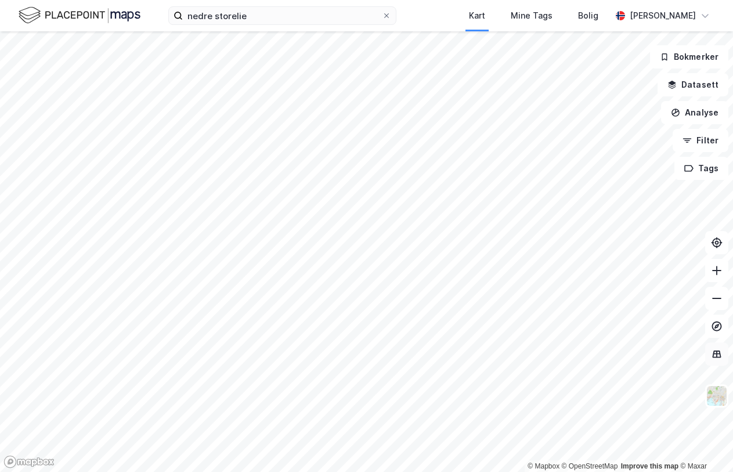
click at [717, 356] on icon at bounding box center [716, 354] width 9 height 8
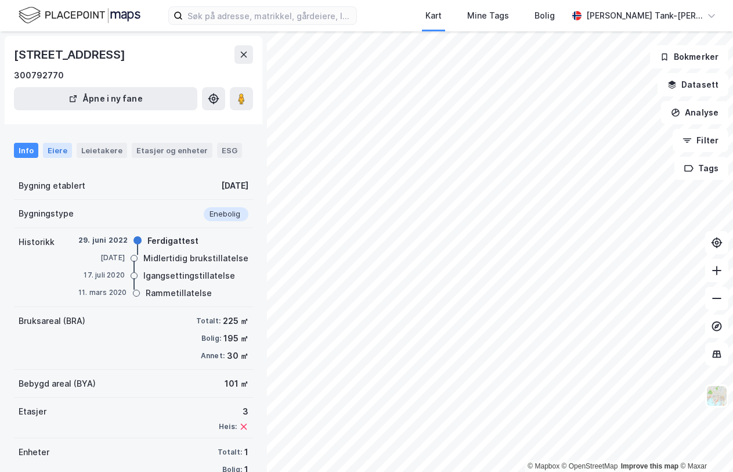
click at [61, 154] on div "Eiere" at bounding box center [57, 150] width 29 height 15
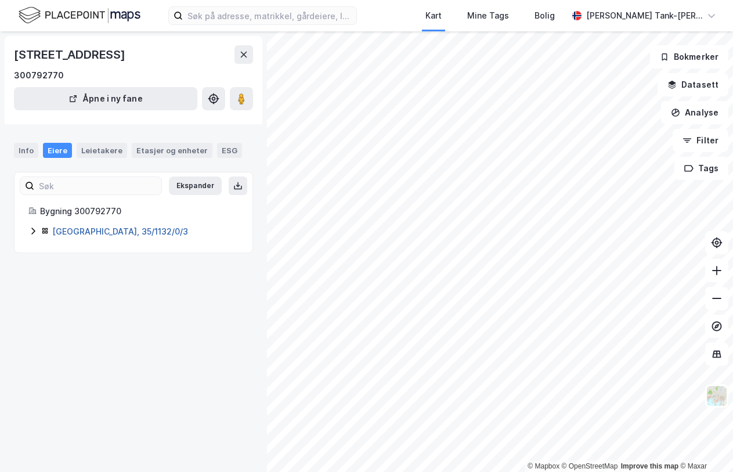
click at [86, 229] on link "[GEOGRAPHIC_DATA], 35/1132/0/3" at bounding box center [120, 231] width 136 height 10
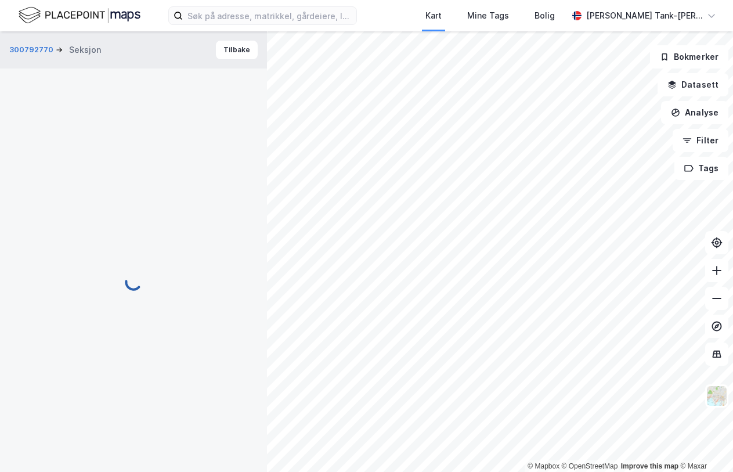
click at [86, 229] on div at bounding box center [133, 281] width 239 height 426
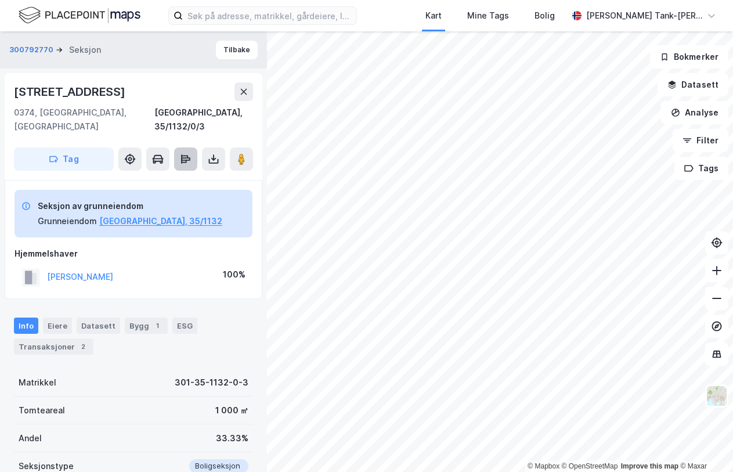
click at [189, 157] on icon at bounding box center [185, 158] width 9 height 3
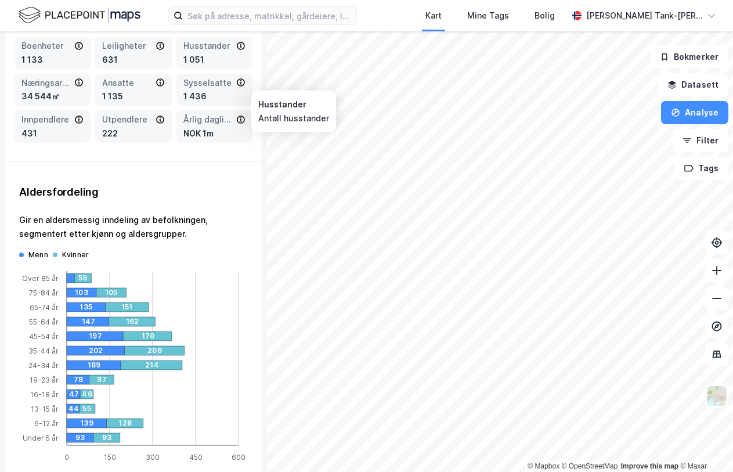
scroll to position [371, 0]
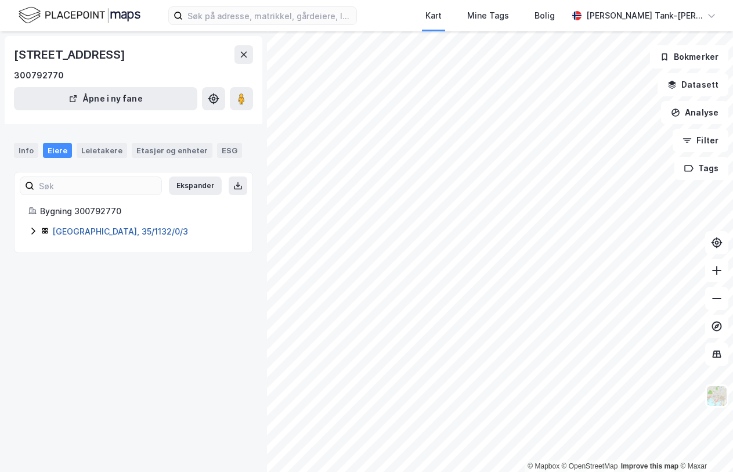
click at [100, 232] on link "[GEOGRAPHIC_DATA], 35/1132/0/3" at bounding box center [120, 231] width 136 height 10
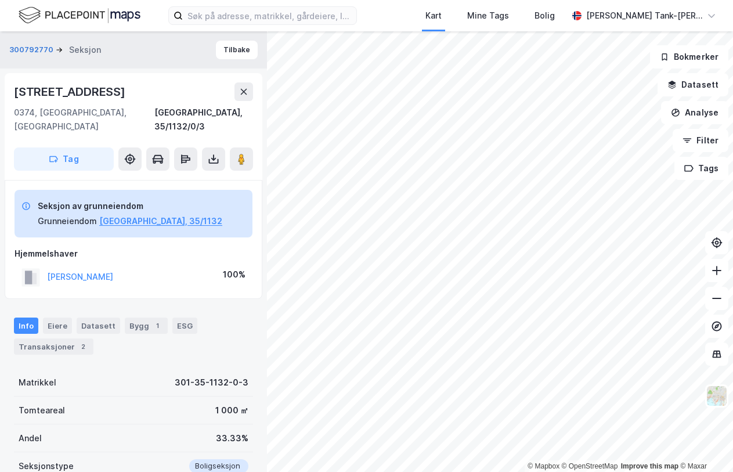
click at [66, 15] on img at bounding box center [80, 15] width 122 height 20
